Goal: Task Accomplishment & Management: Manage account settings

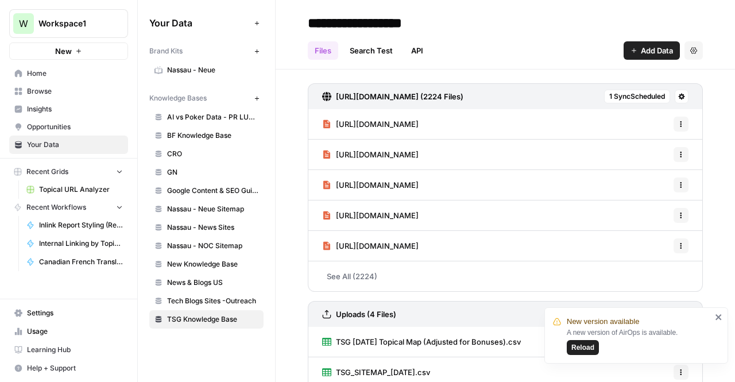
click at [582, 346] on span "Reload" at bounding box center [582, 347] width 23 height 10
click at [444, 284] on link "See All (2224)" at bounding box center [505, 276] width 395 height 30
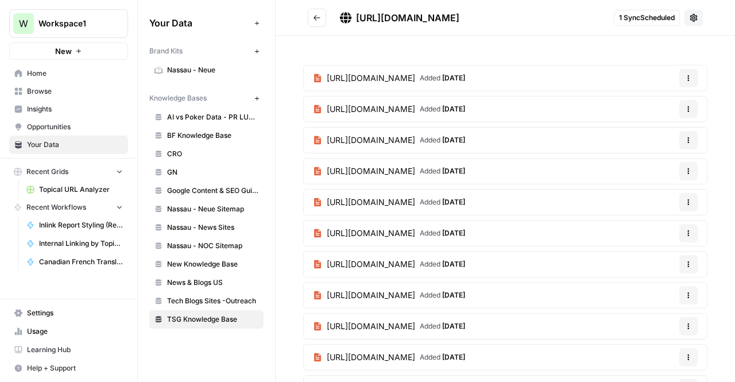
scroll to position [319, 0]
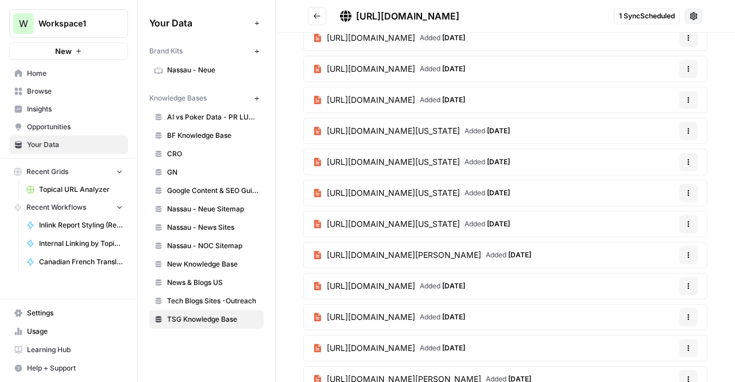
click at [169, 316] on span "TSG Knowledge Base" at bounding box center [212, 319] width 91 height 10
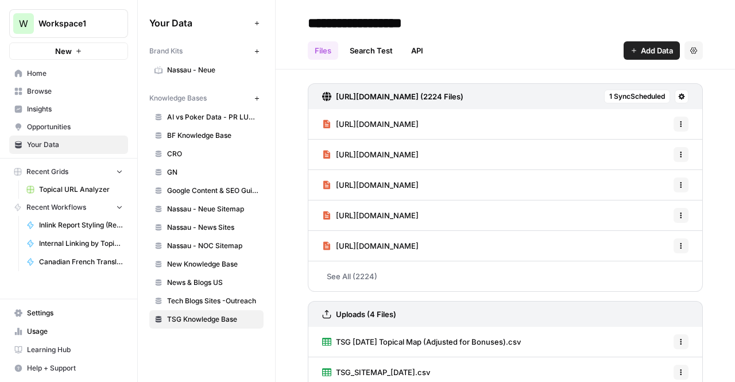
click at [47, 363] on span "Help + Support" at bounding box center [75, 368] width 96 height 10
click at [153, 363] on button "Chat & Support" at bounding box center [185, 364] width 100 height 18
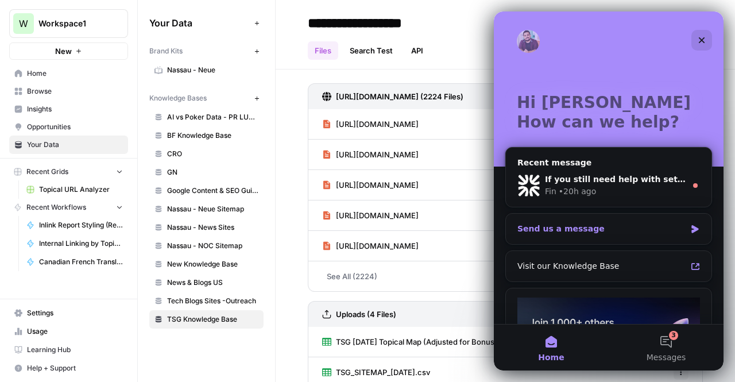
scroll to position [117, 0]
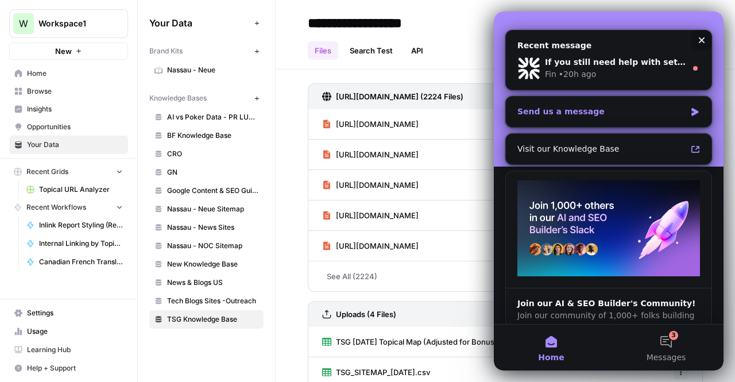
click at [557, 118] on div "Send us a message" at bounding box center [608, 111] width 205 height 30
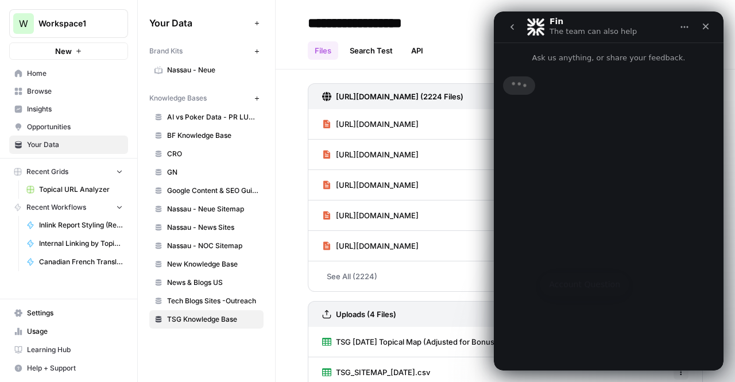
scroll to position [0, 0]
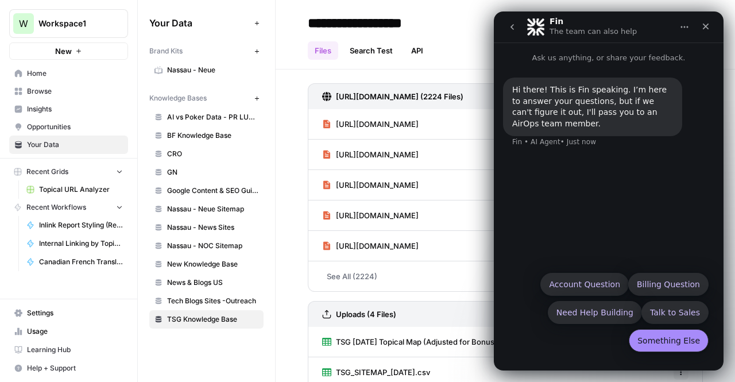
click at [670, 331] on button "Something Else" at bounding box center [669, 340] width 80 height 23
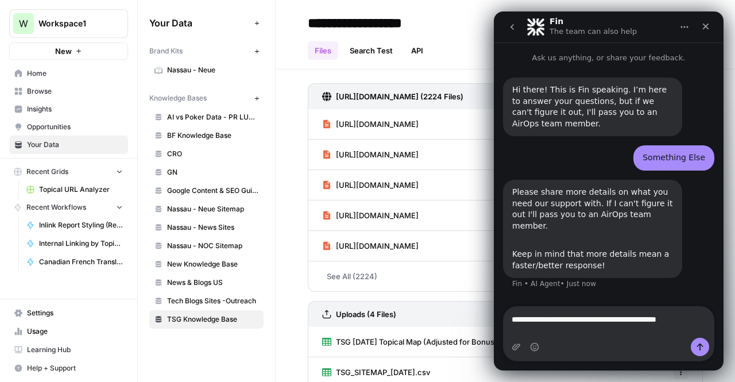
type textarea "**********"
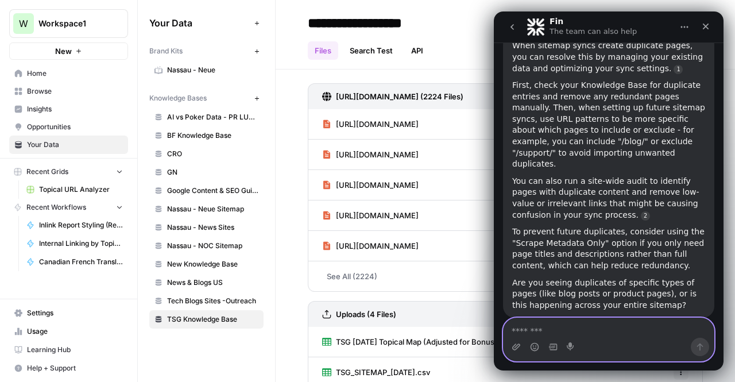
scroll to position [300, 0]
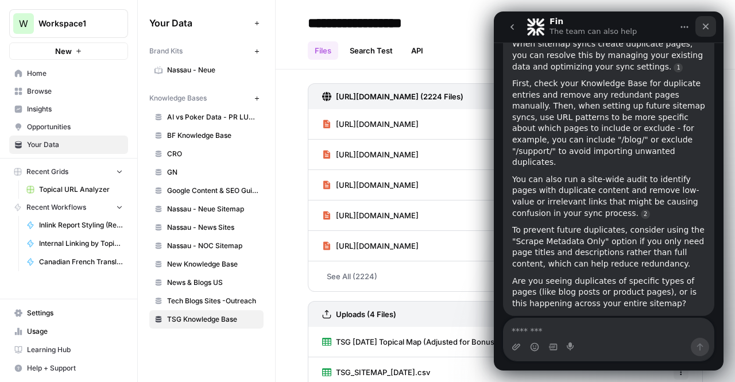
click at [706, 24] on icon "Close" at bounding box center [705, 26] width 9 height 9
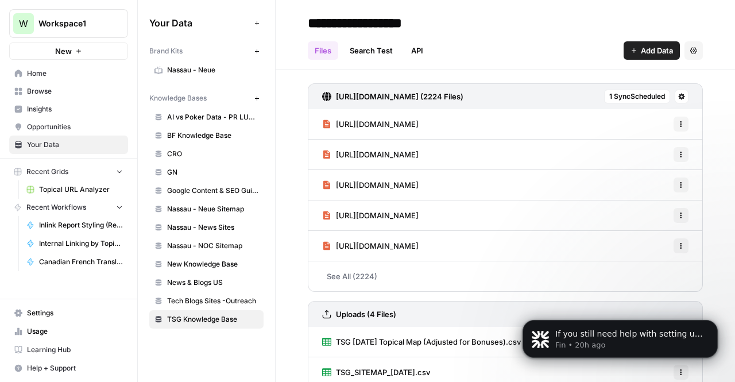
scroll to position [0, 0]
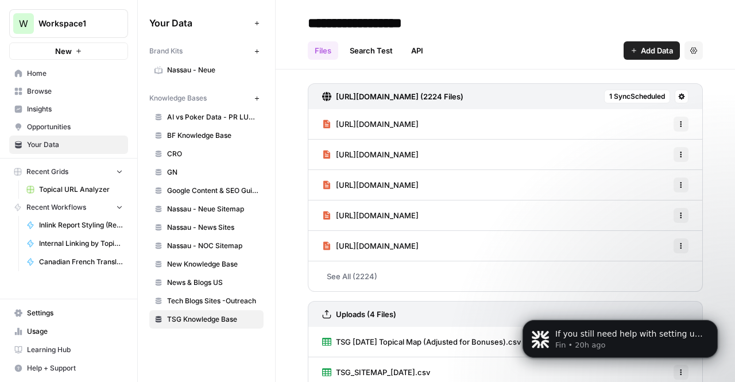
click at [673, 125] on button "Options" at bounding box center [680, 124] width 15 height 15
click at [662, 148] on span "Delete File" at bounding box center [646, 149] width 37 height 11
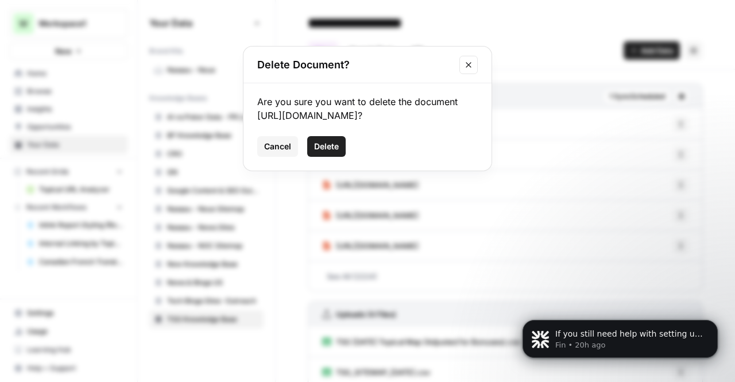
click at [332, 152] on span "Delete" at bounding box center [326, 146] width 25 height 11
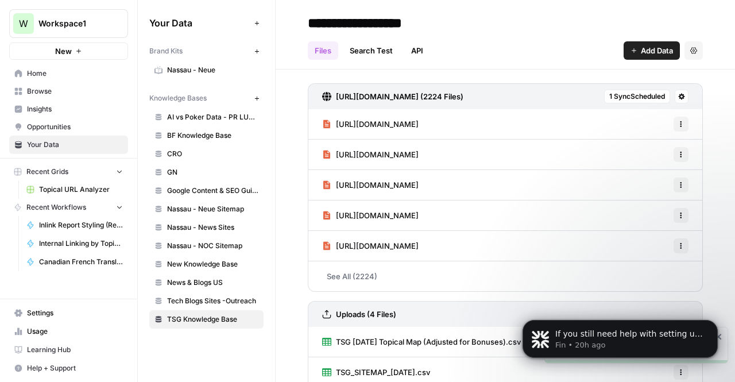
click at [677, 212] on icon "button" at bounding box center [680, 215] width 7 height 7
click at [635, 241] on span "Delete File" at bounding box center [646, 239] width 37 height 11
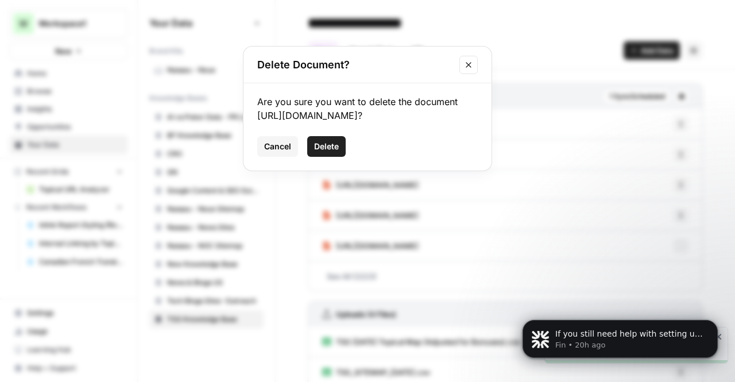
click at [322, 153] on button "Delete" at bounding box center [326, 146] width 38 height 21
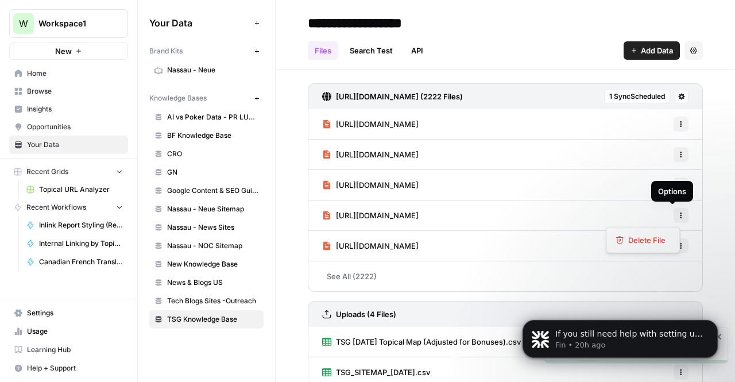
click at [677, 214] on icon "button" at bounding box center [680, 215] width 7 height 7
click at [626, 242] on div "Delete File" at bounding box center [642, 239] width 55 height 11
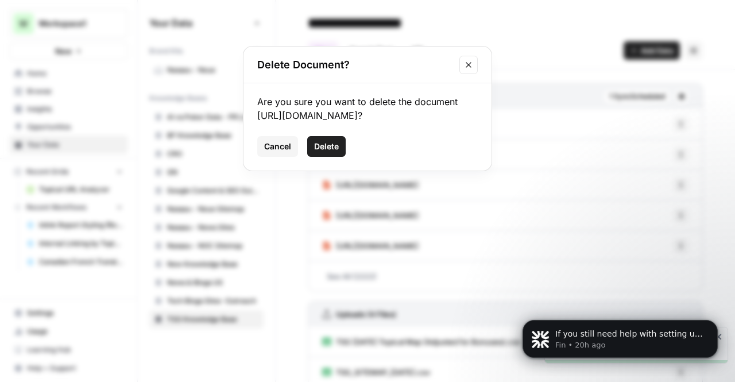
click at [331, 152] on span "Delete" at bounding box center [326, 146] width 25 height 11
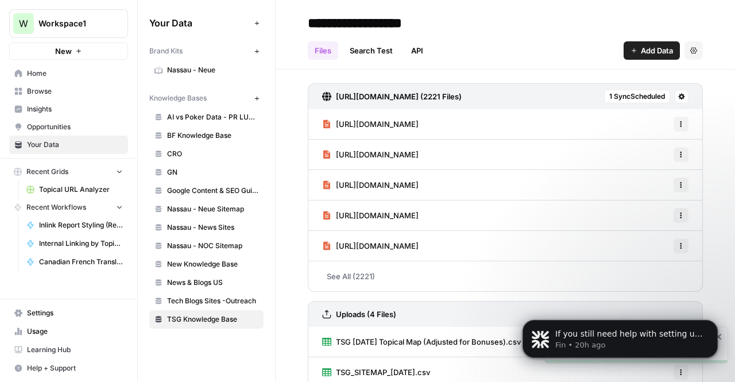
click at [364, 268] on link "See All (2221)" at bounding box center [505, 276] width 395 height 30
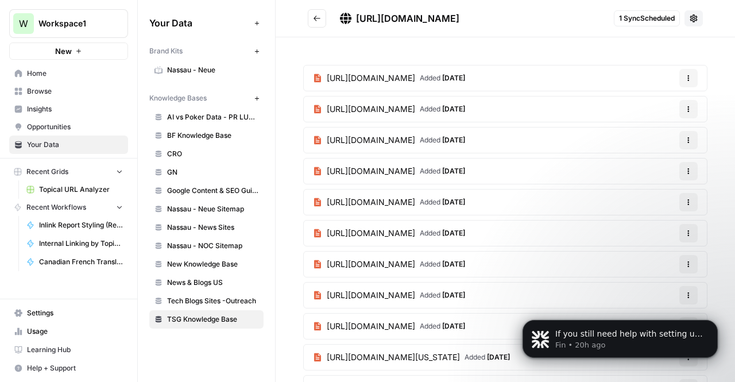
click at [474, 282] on link "[URL][DOMAIN_NAME] Added [DATE]" at bounding box center [389, 294] width 170 height 25
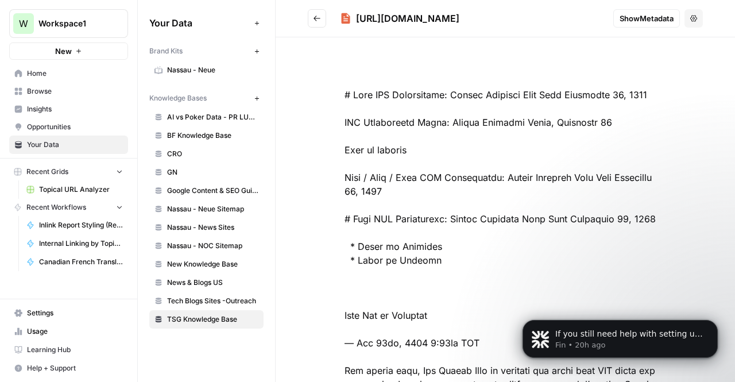
click at [326, 24] on h2 "[URL][DOMAIN_NAME]" at bounding box center [456, 18] width 296 height 18
click at [312, 12] on button "Go back" at bounding box center [317, 18] width 18 height 18
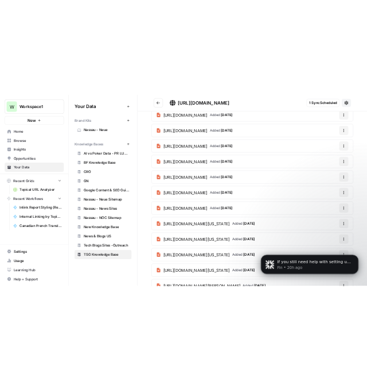
scroll to position [100, 0]
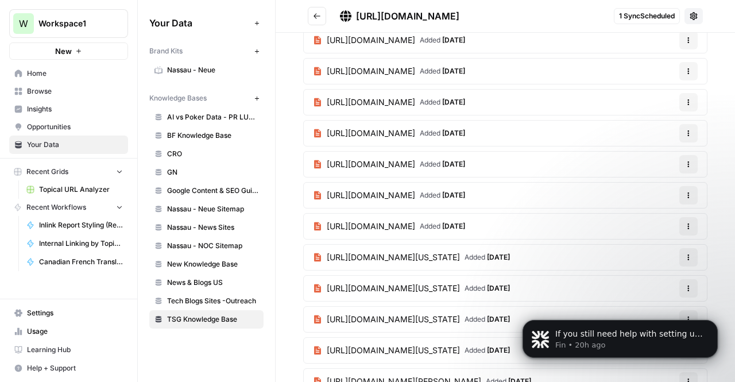
click at [415, 220] on span "[URL][DOMAIN_NAME]" at bounding box center [371, 225] width 88 height 11
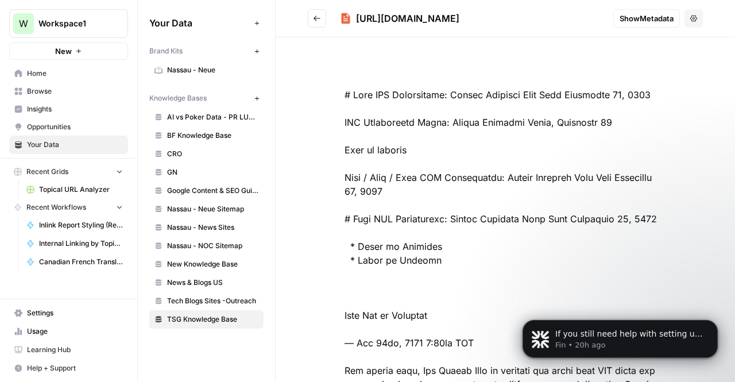
click at [317, 19] on icon "Go back" at bounding box center [317, 18] width 8 height 8
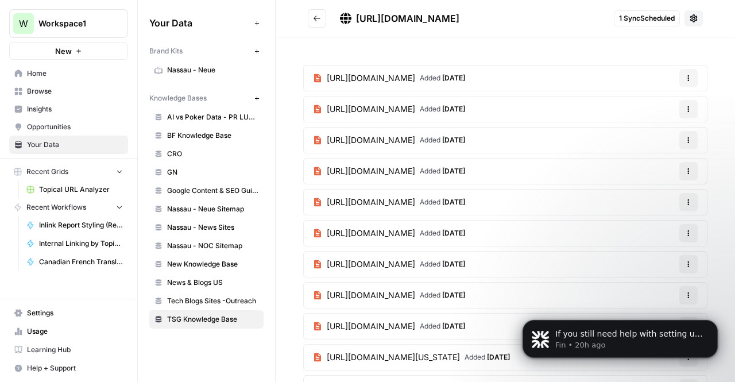
click at [415, 260] on span "[URL][DOMAIN_NAME]" at bounding box center [371, 263] width 88 height 11
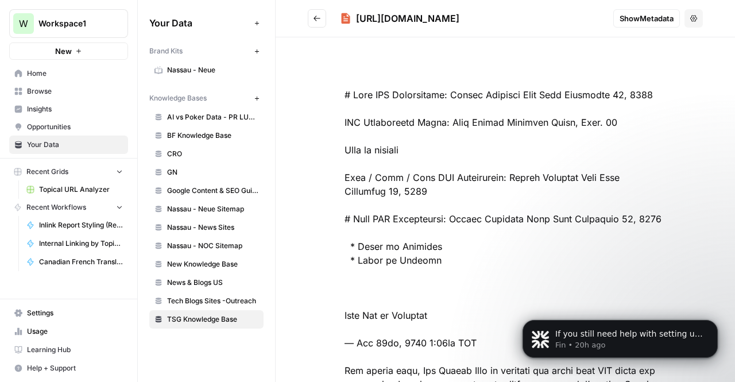
click at [315, 20] on icon "Go back" at bounding box center [317, 18] width 8 height 8
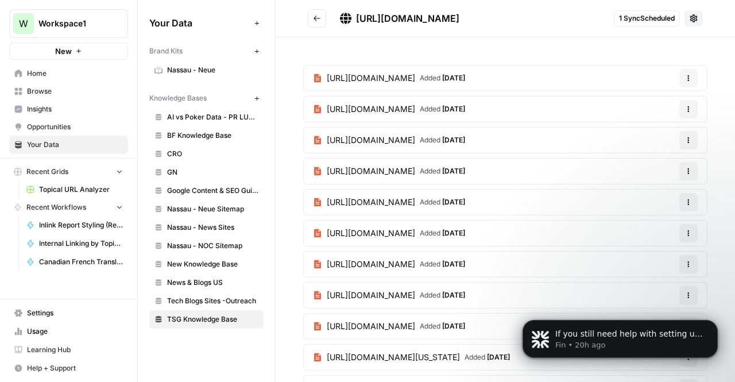
click at [415, 227] on span "[URL][DOMAIN_NAME]" at bounding box center [371, 232] width 88 height 11
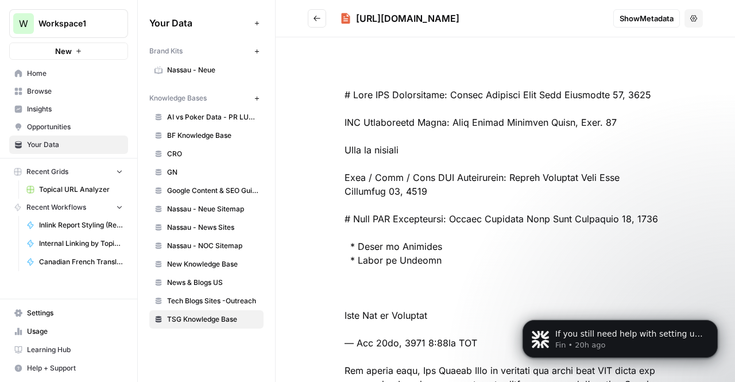
click at [321, 20] on button "Go back" at bounding box center [317, 18] width 18 height 18
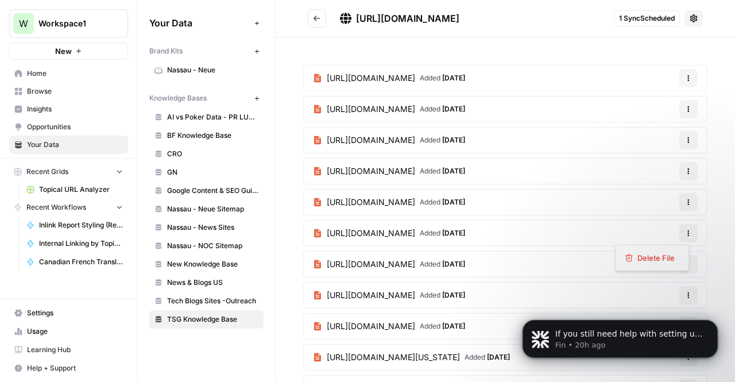
click at [684, 235] on button "Options" at bounding box center [688, 233] width 18 height 18
click at [658, 266] on div "Delete File" at bounding box center [652, 258] width 74 height 26
click at [652, 254] on span "Delete File" at bounding box center [655, 257] width 37 height 11
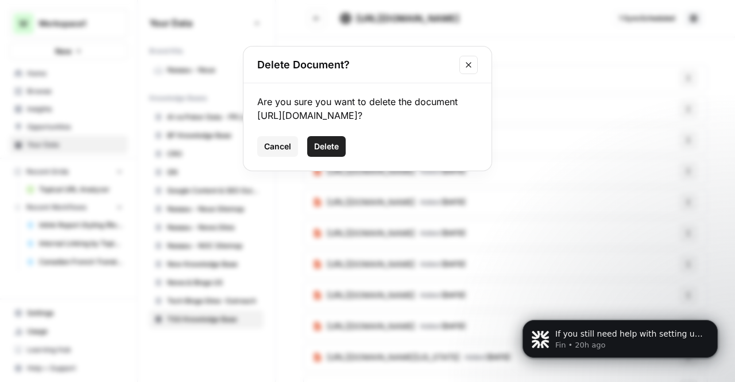
click at [320, 152] on span "Delete" at bounding box center [326, 146] width 25 height 11
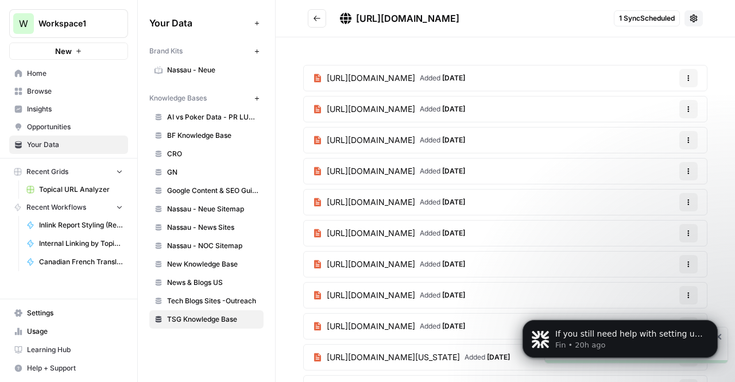
click at [415, 203] on span "[URL][DOMAIN_NAME]" at bounding box center [371, 201] width 88 height 11
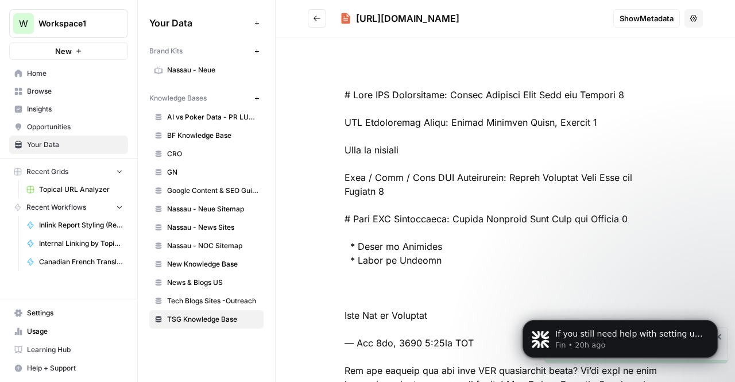
click at [321, 18] on button "Go back" at bounding box center [317, 18] width 18 height 18
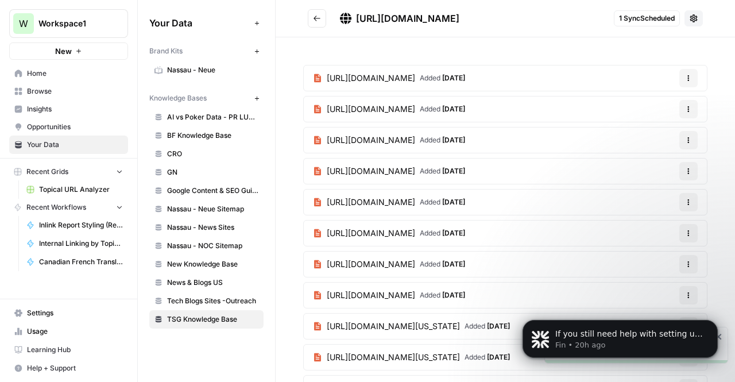
click at [415, 170] on span "[URL][DOMAIN_NAME]" at bounding box center [371, 170] width 88 height 11
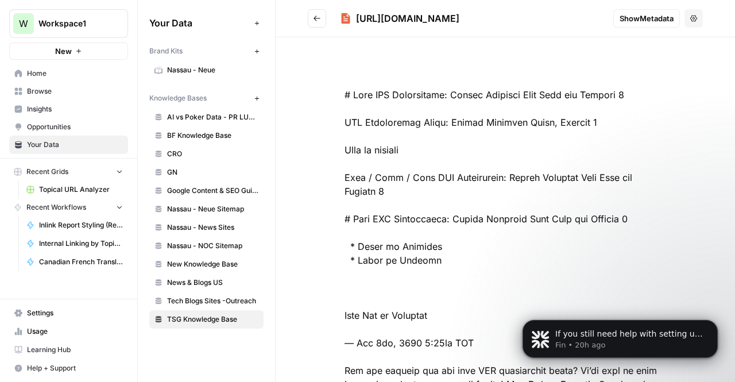
click at [319, 13] on button "Go back" at bounding box center [317, 18] width 18 height 18
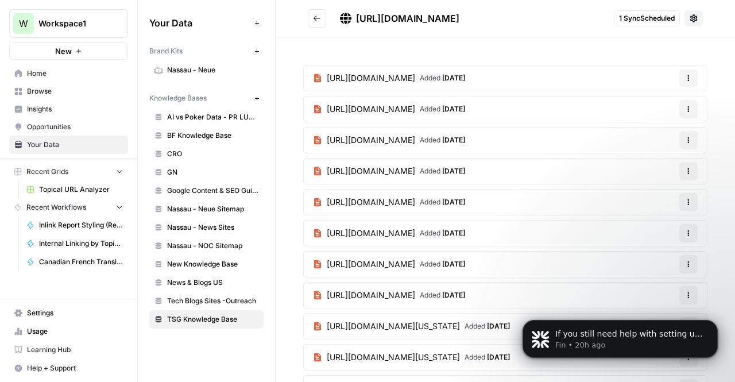
scroll to position [300, 0]
click at [415, 168] on span "[URL][DOMAIN_NAME]" at bounding box center [371, 170] width 88 height 11
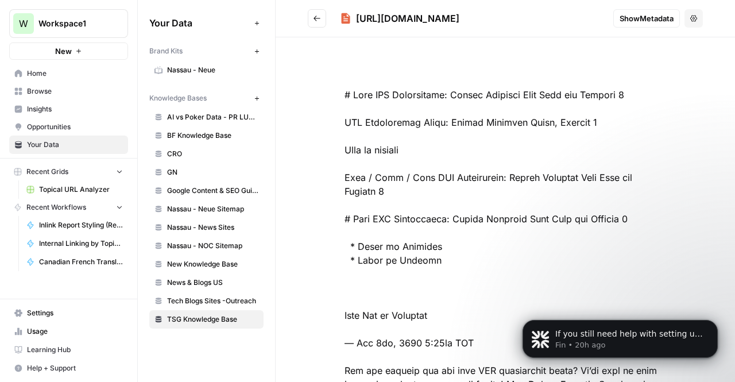
click at [315, 17] on icon "Go back" at bounding box center [316, 17] width 7 height 5
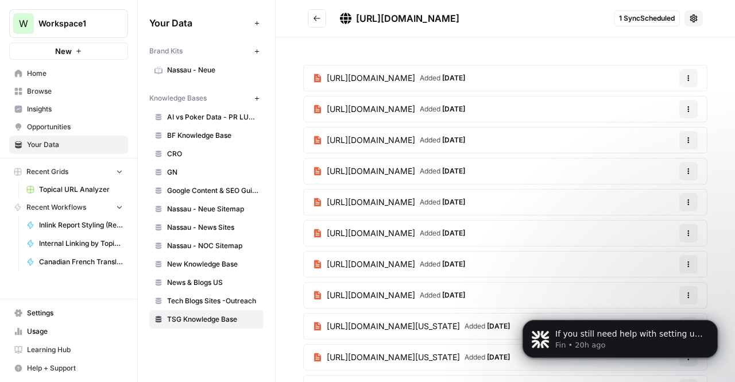
click at [406, 199] on span "[URL][DOMAIN_NAME]" at bounding box center [371, 201] width 88 height 11
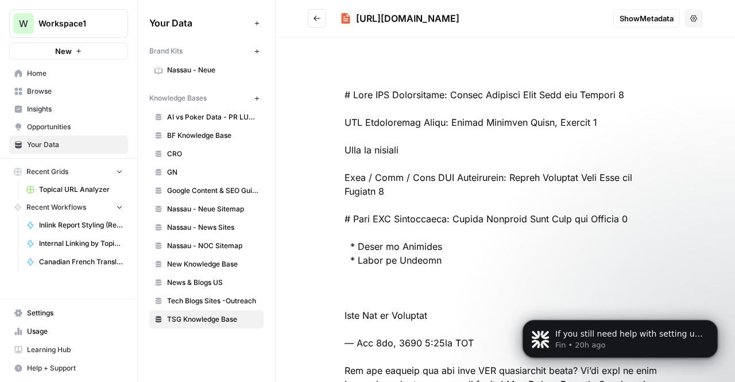
click at [309, 18] on button "Go back" at bounding box center [317, 18] width 18 height 18
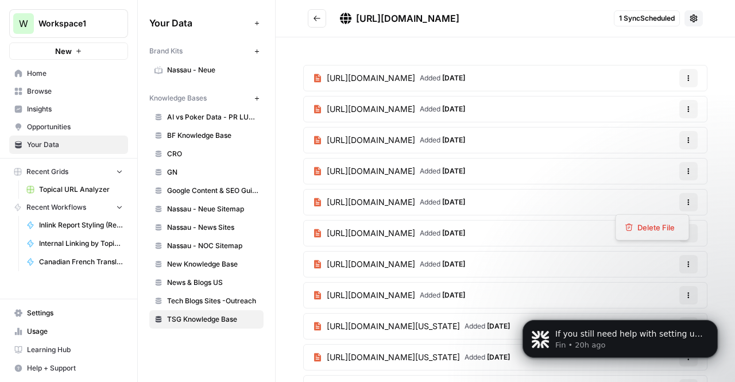
click at [685, 203] on icon "button" at bounding box center [688, 202] width 7 height 7
click at [653, 234] on button "Delete File" at bounding box center [652, 227] width 64 height 16
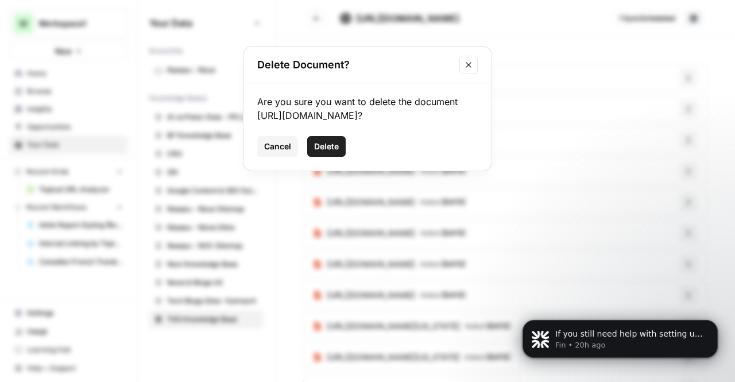
click at [336, 152] on span "Delete" at bounding box center [326, 146] width 25 height 11
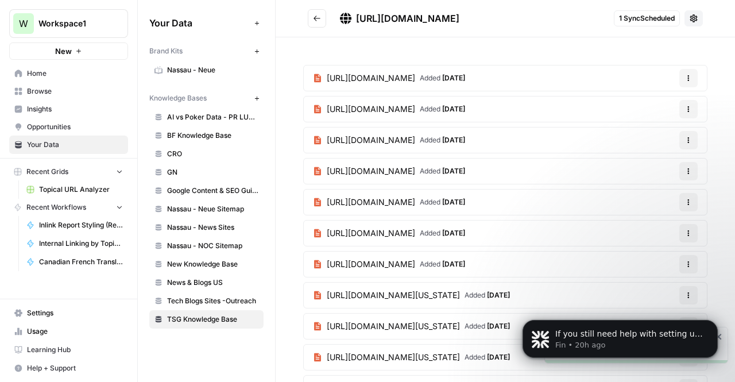
click at [415, 230] on span "[URL][DOMAIN_NAME]" at bounding box center [371, 232] width 88 height 11
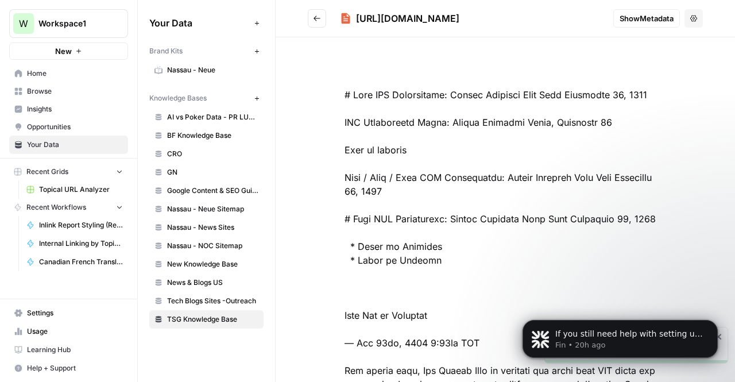
click at [316, 24] on button "Go back" at bounding box center [317, 18] width 18 height 18
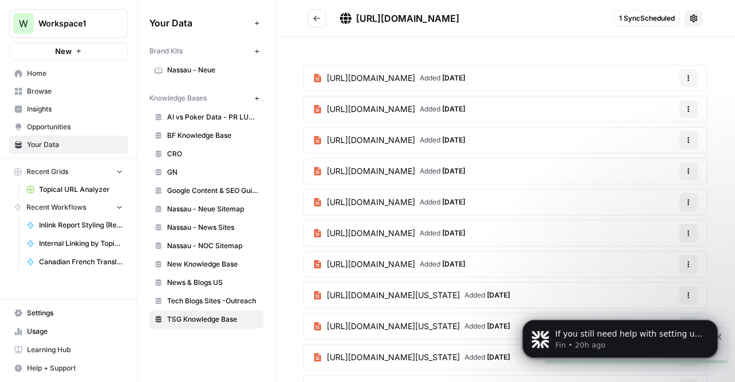
click at [421, 206] on link "[URL][DOMAIN_NAME] Added [DATE]" at bounding box center [389, 201] width 170 height 25
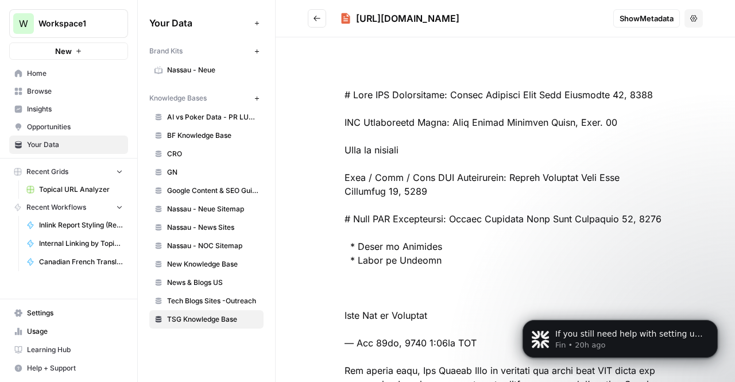
click at [317, 6] on header "[URL][DOMAIN_NAME] Show Metadata Options" at bounding box center [505, 18] width 459 height 37
click at [317, 11] on button "Go back" at bounding box center [317, 18] width 18 height 18
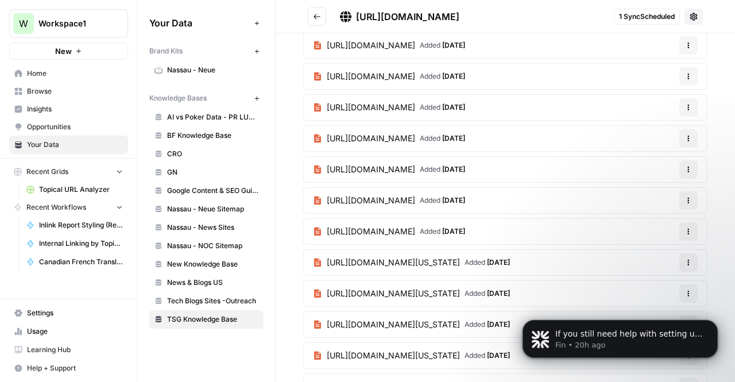
scroll to position [34, 0]
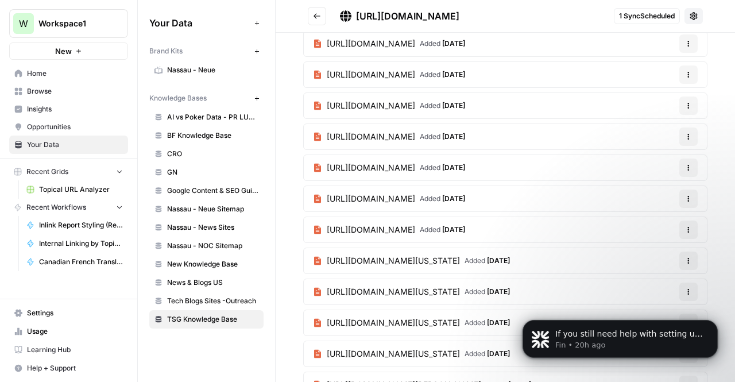
click at [415, 224] on span "[URL][DOMAIN_NAME]" at bounding box center [371, 229] width 88 height 11
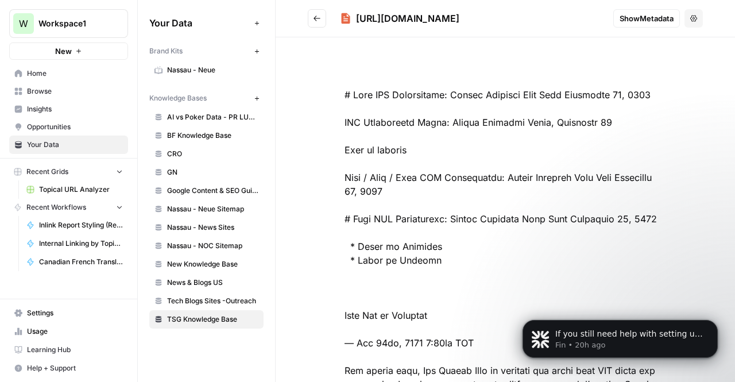
click at [325, 18] on button "Go back" at bounding box center [317, 18] width 18 height 18
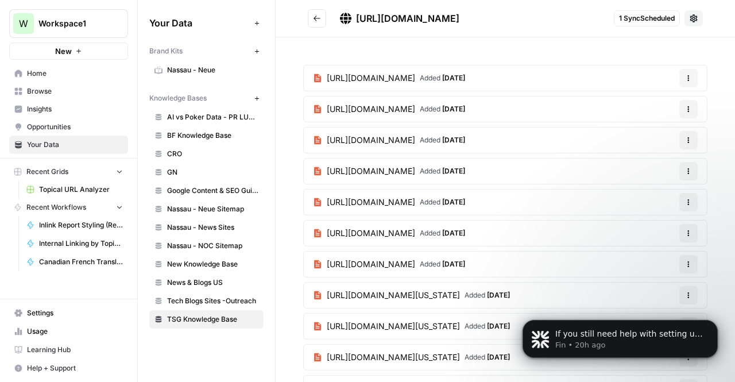
click at [415, 227] on span "[URL][DOMAIN_NAME]" at bounding box center [371, 232] width 88 height 11
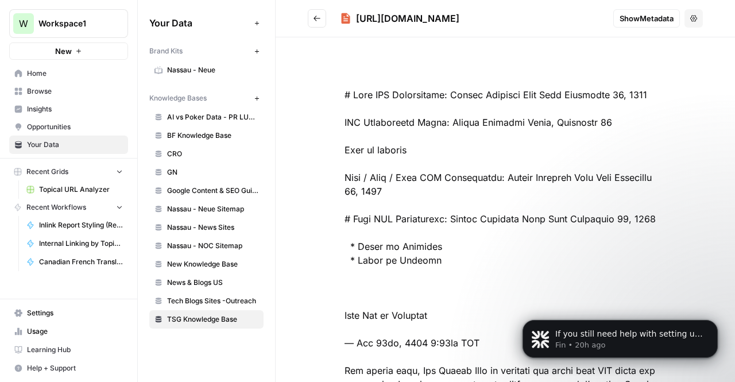
click at [321, 26] on button "Go back" at bounding box center [317, 18] width 18 height 18
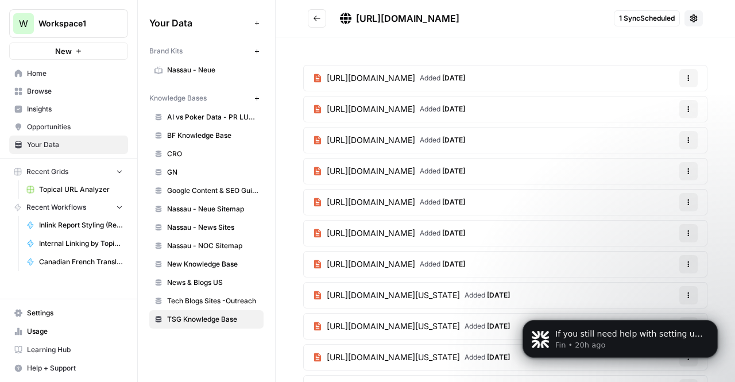
click at [400, 258] on span "[URL][DOMAIN_NAME]" at bounding box center [371, 263] width 88 height 11
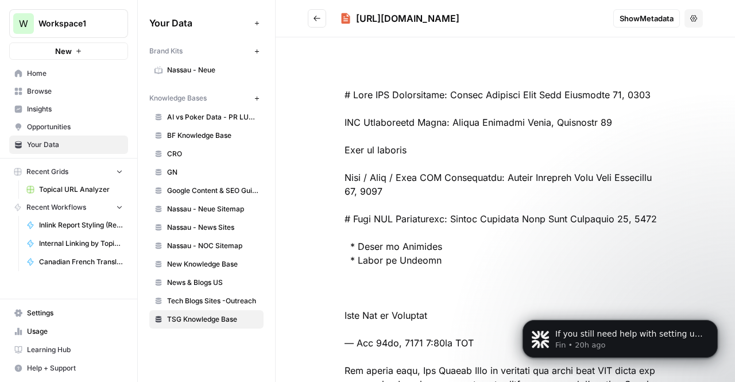
click at [315, 14] on icon "Go back" at bounding box center [317, 18] width 8 height 8
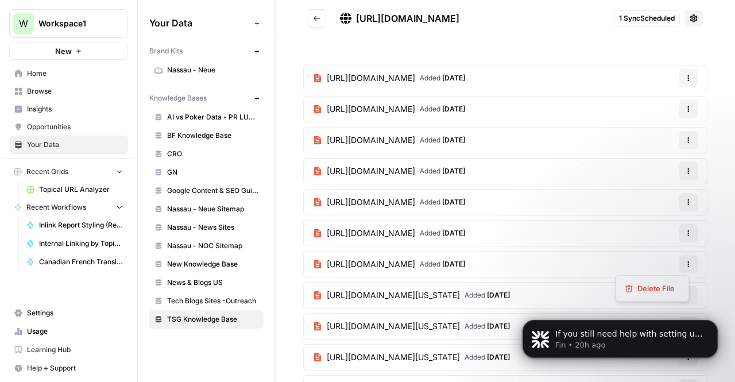
click at [679, 269] on button "Options" at bounding box center [688, 264] width 18 height 18
click at [664, 283] on span "Delete File" at bounding box center [655, 287] width 37 height 11
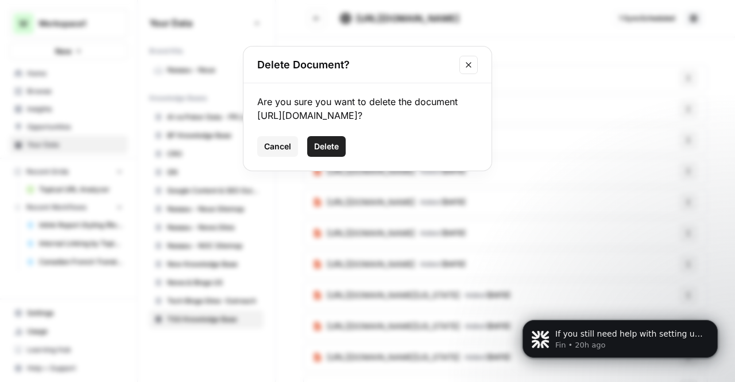
click at [340, 146] on div "Are you sure you want to delete the document [URL][DOMAIN_NAME]? Cancel Delete" at bounding box center [367, 126] width 248 height 87
click at [336, 152] on button "Delete" at bounding box center [326, 146] width 38 height 21
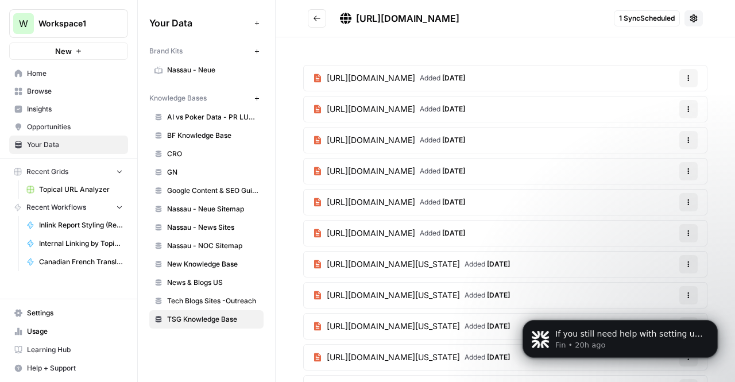
click at [325, 11] on button "Go back" at bounding box center [317, 18] width 18 height 18
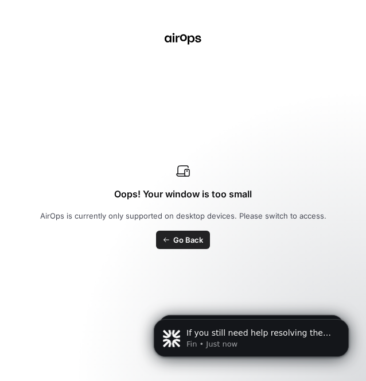
scroll to position [371, 0]
